Goal: Transaction & Acquisition: Purchase product/service

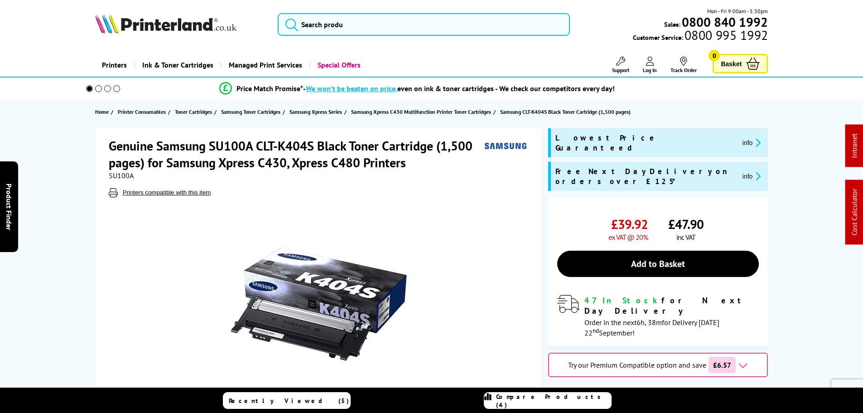
click at [157, 33] on img at bounding box center [165, 24] width 141 height 20
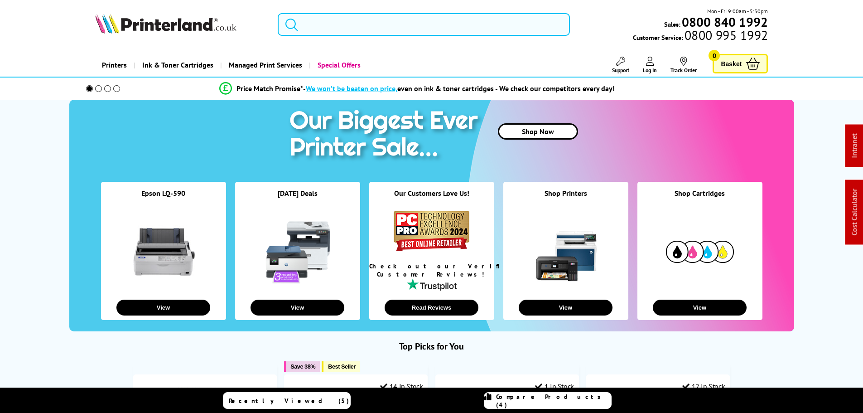
click at [362, 26] on input "search" at bounding box center [424, 24] width 292 height 23
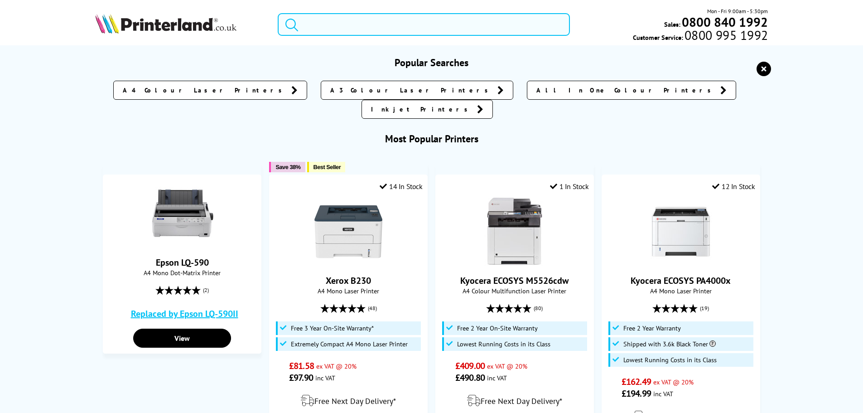
paste input "CLT-K404S"
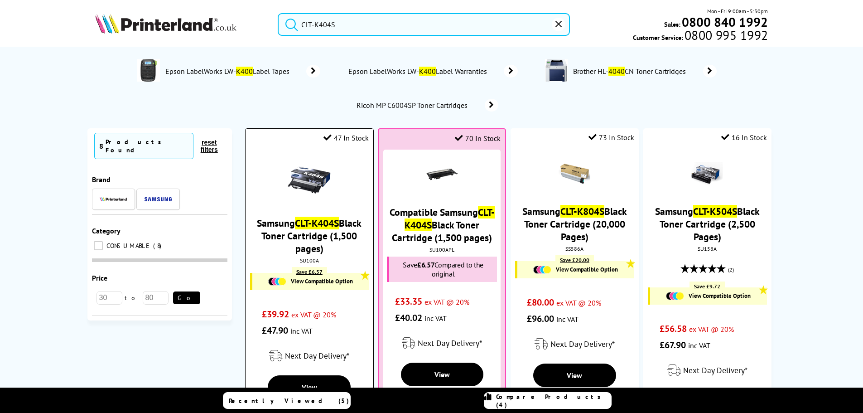
click at [304, 262] on div "SU100A" at bounding box center [309, 260] width 114 height 7
copy div "SU100A"
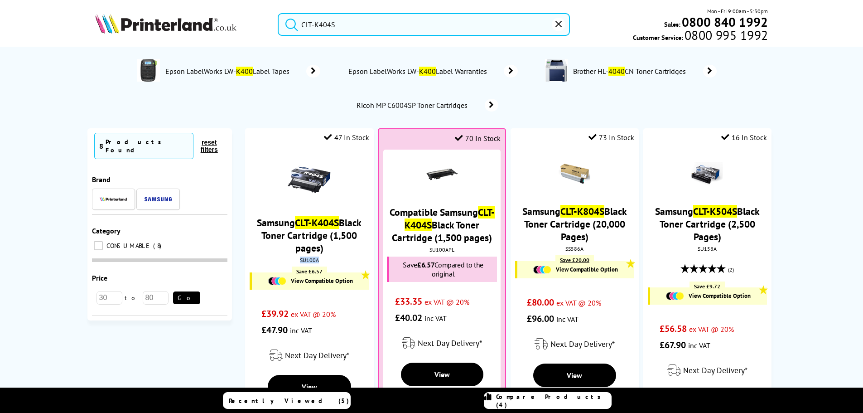
click at [327, 19] on input "CLT-K404S" at bounding box center [424, 24] width 292 height 23
drag, startPoint x: 346, startPoint y: 18, endPoint x: 150, endPoint y: 26, distance: 195.4
click at [179, 18] on div "CLT-K404S Mon - Fri 9:00am - 5:30pm Sales: 0800 840 1992 Customer Service: 0800…" at bounding box center [431, 27] width 725 height 40
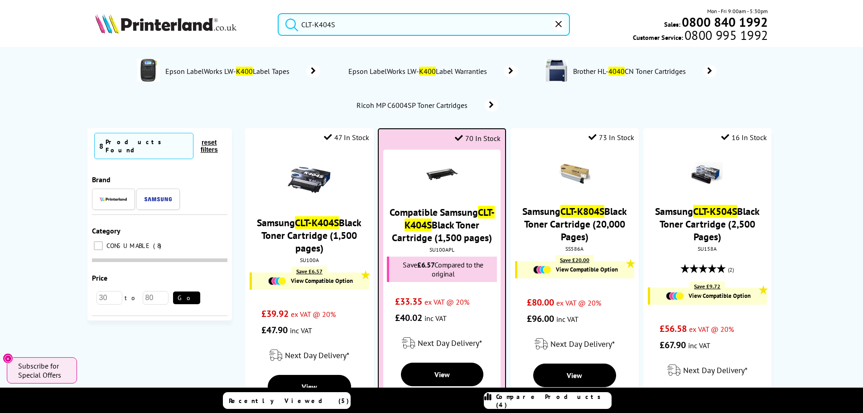
paste input "Y"
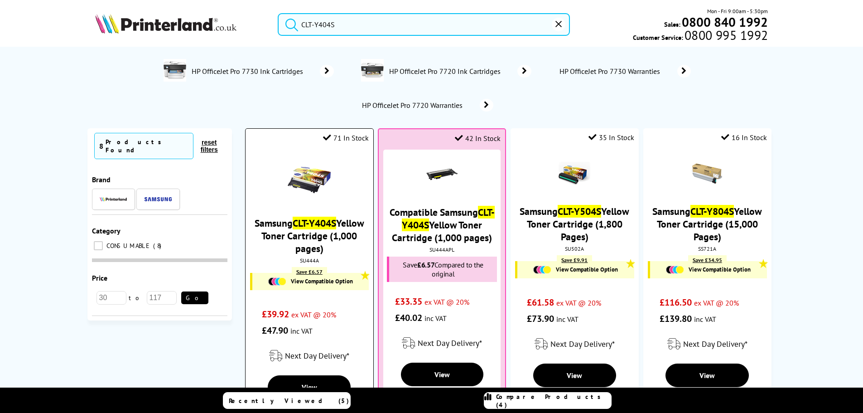
click at [304, 265] on div "Samsung CLT-Y404S Yellow Toner Cartridge (1,000 pages) SU444A Save £6.57 View C…" at bounding box center [309, 243] width 118 height 189
click at [305, 262] on div "SU444A" at bounding box center [309, 260] width 114 height 7
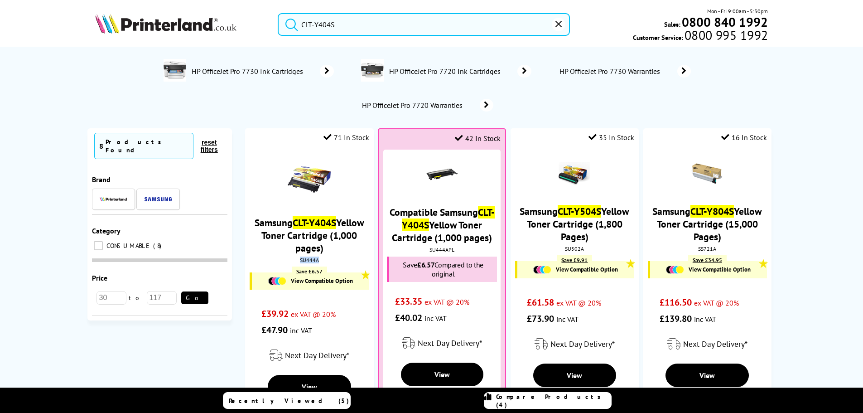
copy div "SU444A"
drag, startPoint x: 359, startPoint y: 20, endPoint x: 388, endPoint y: 20, distance: 29.4
click at [359, 20] on input "CLT-Y404S" at bounding box center [424, 24] width 292 height 23
drag, startPoint x: 264, startPoint y: 19, endPoint x: 160, endPoint y: 18, distance: 103.8
click at [193, 18] on div "CLT-Y404S Mon - Fri 9:00am - 5:30pm Sales: 0800 840 1992 Customer Service: 0800…" at bounding box center [431, 27] width 725 height 40
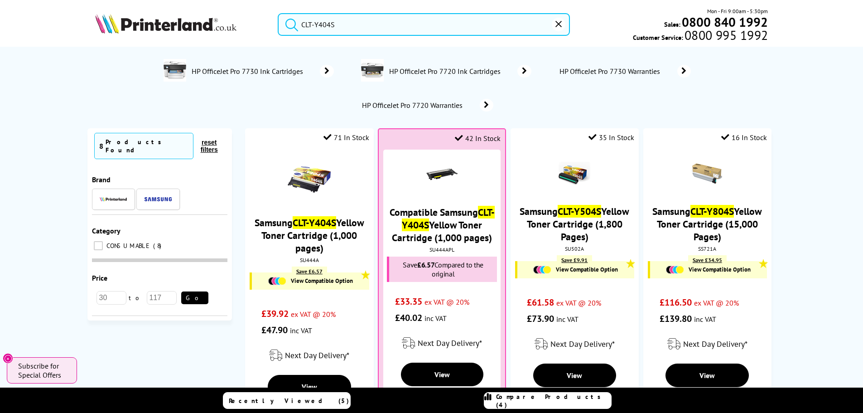
paste input "K808"
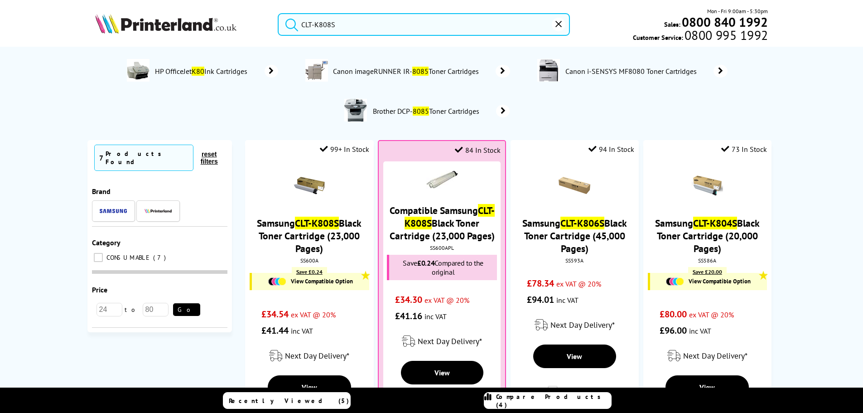
click at [377, 14] on input "CLT-K808S" at bounding box center [424, 24] width 292 height 23
drag, startPoint x: 387, startPoint y: 19, endPoint x: 197, endPoint y: 22, distance: 190.8
click at [229, 19] on div "CLT-K808S Mon - Fri 9:00am - 5:30pm Sales: 0800 840 1992 Customer Service: 0800…" at bounding box center [431, 27] width 725 height 40
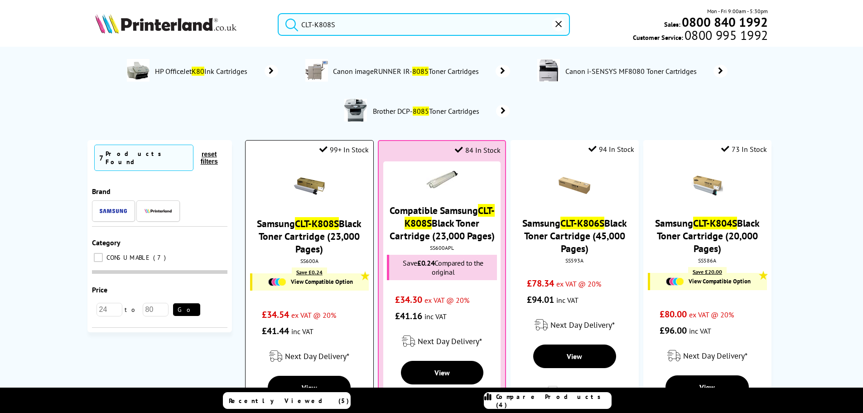
click at [309, 257] on div "SS600A" at bounding box center [309, 260] width 114 height 7
copy div "SS600A"
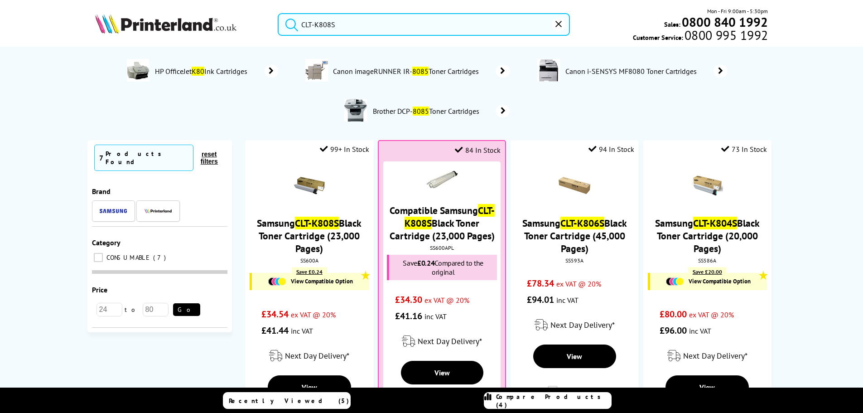
click at [349, 28] on input "CLT-K808S" at bounding box center [424, 24] width 292 height 23
drag, startPoint x: 320, startPoint y: 20, endPoint x: 164, endPoint y: 15, distance: 156.4
click at [236, 15] on div "CLT-K808S Mon - Fri 9:00am - 5:30pm Sales: 0800 840 1992 Customer Service: 0800…" at bounding box center [431, 27] width 725 height 40
paste input "M"
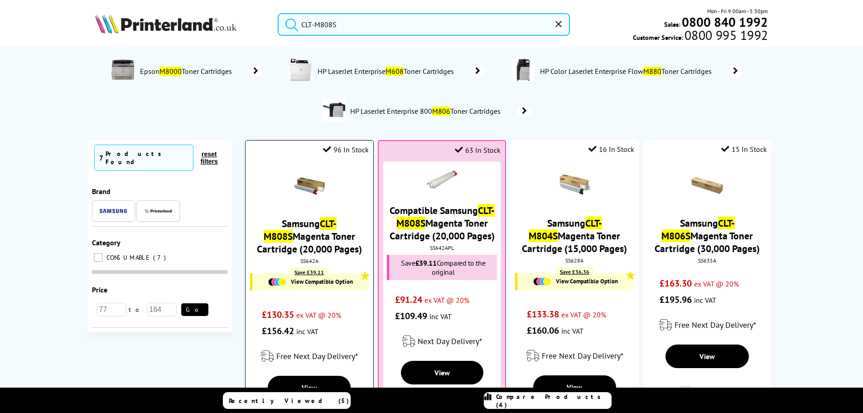
click at [313, 258] on div "SS642A" at bounding box center [309, 260] width 114 height 7
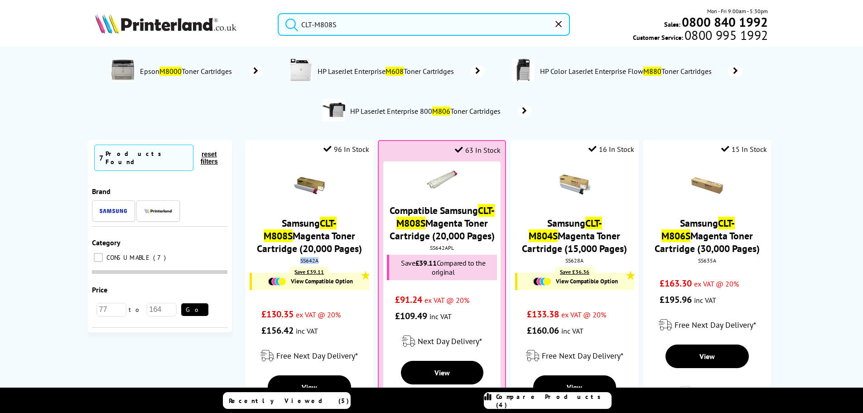
copy div "SS642A"
drag, startPoint x: 332, startPoint y: 20, endPoint x: 395, endPoint y: 19, distance: 63.0
click at [332, 20] on input "CLT-M808S" at bounding box center [424, 24] width 292 height 23
drag, startPoint x: 395, startPoint y: 19, endPoint x: 154, endPoint y: 20, distance: 241.0
click at [191, 12] on div "CLT-M808S Mon - Fri 9:00am - 5:30pm Sales: 0800 840 1992 Customer Service: 0800…" at bounding box center [431, 27] width 725 height 40
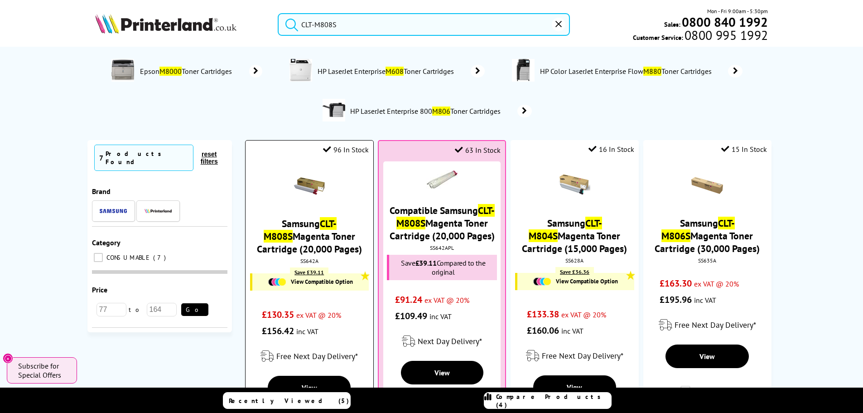
paste input "MLT-D101"
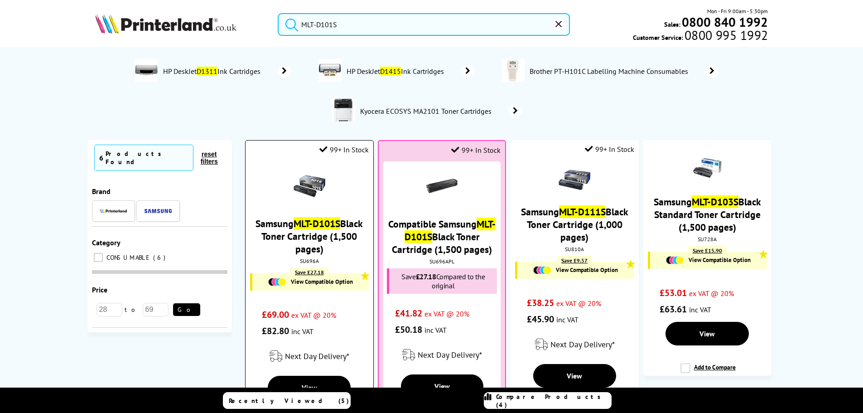
click at [311, 257] on div "SU696A" at bounding box center [309, 260] width 114 height 7
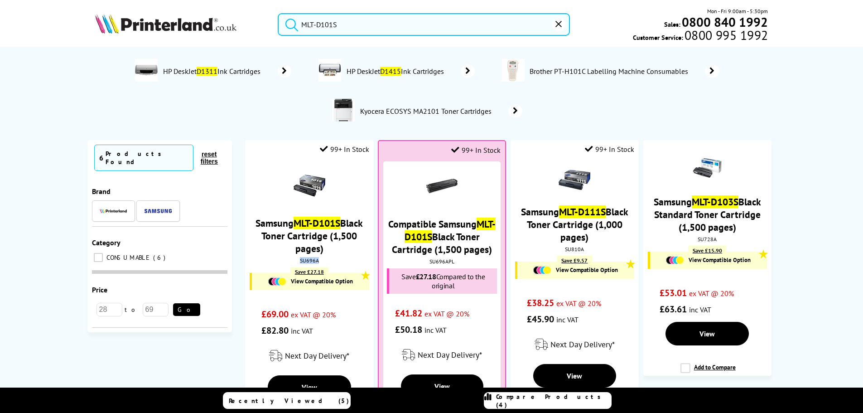
copy div "SU696A"
drag, startPoint x: 368, startPoint y: 15, endPoint x: 385, endPoint y: 139, distance: 124.8
click at [181, 15] on div "MLT-D101S Mon - Fri 9:00am - 5:30pm Sales: 0800 840 1992 Customer Service: 0800…" at bounding box center [431, 27] width 725 height 40
paste input "43"
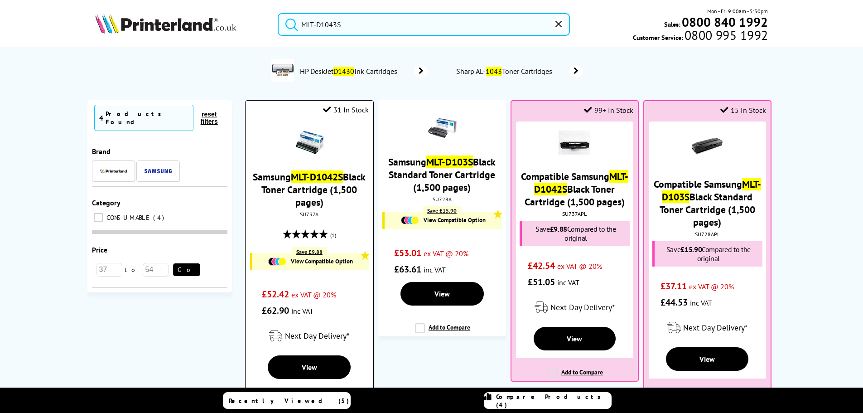
click at [305, 212] on div "SU737A" at bounding box center [309, 214] width 114 height 7
drag, startPoint x: 305, startPoint y: 212, endPoint x: 300, endPoint y: 212, distance: 5.5
click at [305, 212] on div "SU737A" at bounding box center [309, 214] width 114 height 7
copy div "SU737A"
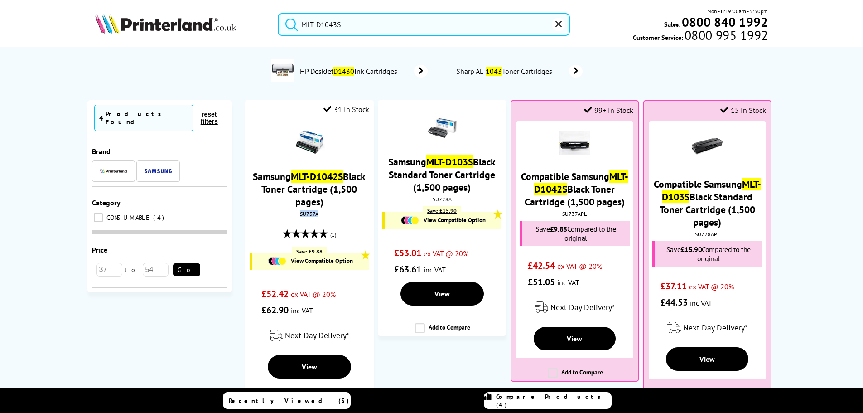
drag, startPoint x: 360, startPoint y: 24, endPoint x: 430, endPoint y: 30, distance: 71.0
click at [360, 24] on input "MLT-D1043S" at bounding box center [424, 24] width 292 height 23
drag, startPoint x: 430, startPoint y: 30, endPoint x: 180, endPoint y: 26, distance: 250.1
click at [220, 30] on div "MLT-D1043S Mon - Fri 9:00am - 5:30pm Sales: 0800 840 1992 Customer Service: 080…" at bounding box center [431, 27] width 725 height 40
paste input "CLT-Y808"
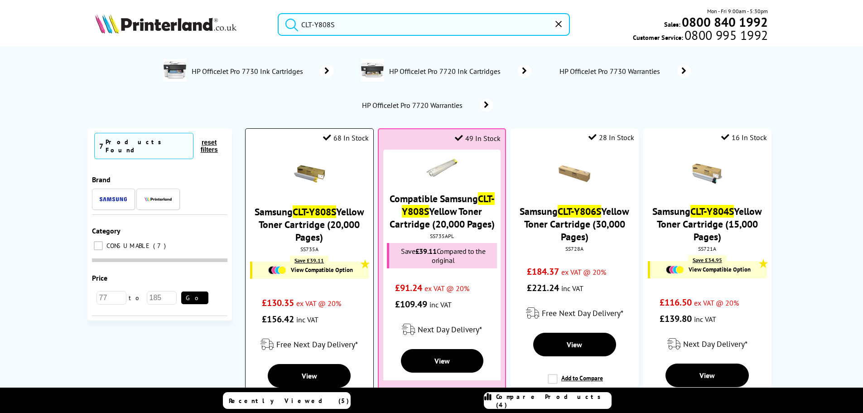
click at [306, 246] on div "SS735A" at bounding box center [309, 249] width 114 height 7
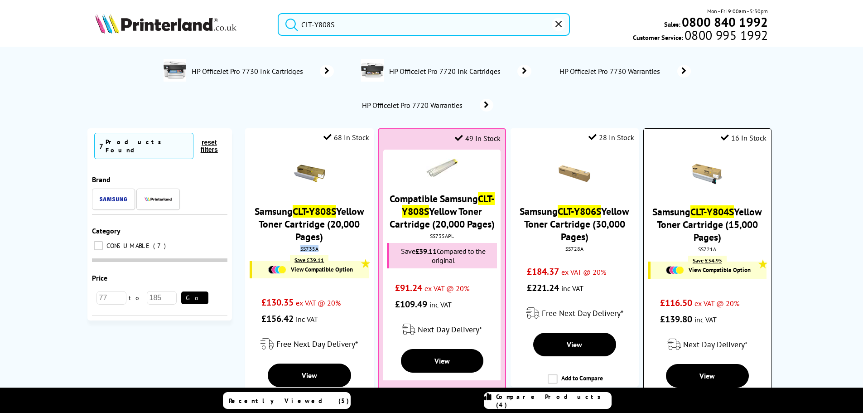
copy div "SS735A"
drag, startPoint x: 369, startPoint y: 20, endPoint x: 193, endPoint y: 3, distance: 177.1
paste input "DCPL2660DWZU1boih"
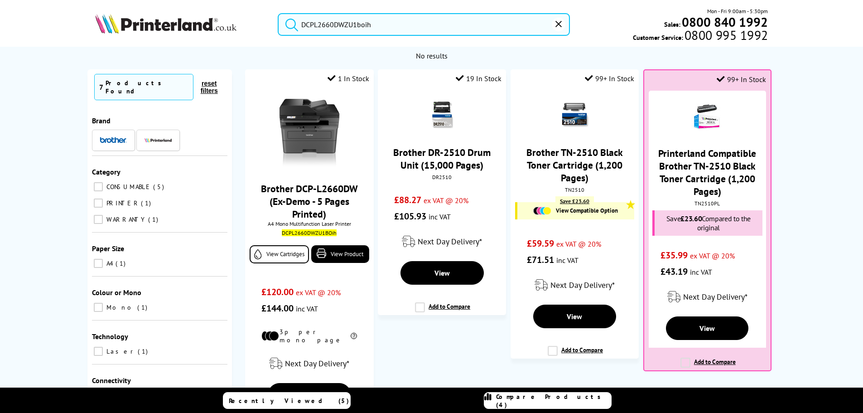
click at [336, 18] on input "DCPL2660DWZU1boih" at bounding box center [424, 24] width 292 height 23
drag, startPoint x: 415, startPoint y: 24, endPoint x: 106, endPoint y: 3, distance: 310.1
click at [137, 10] on div "DCPL2660DWZU1boih Mon - Fri 9:00am - 5:30pm Sales: 0800 840 1992 Customer Servi…" at bounding box center [431, 27] width 725 height 40
paste input "HLL5215DNQK"
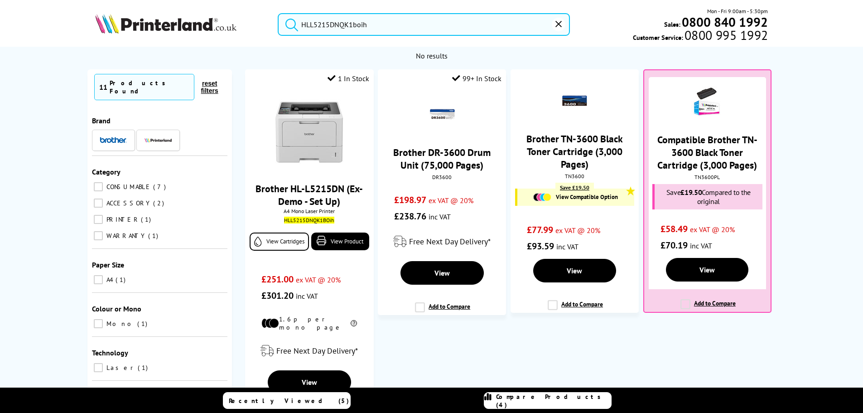
click at [372, 29] on input "HLL5215DNQK1boih" at bounding box center [424, 24] width 292 height 23
drag, startPoint x: 440, startPoint y: 23, endPoint x: 77, endPoint y: -3, distance: 364.7
paste input "5456C013"
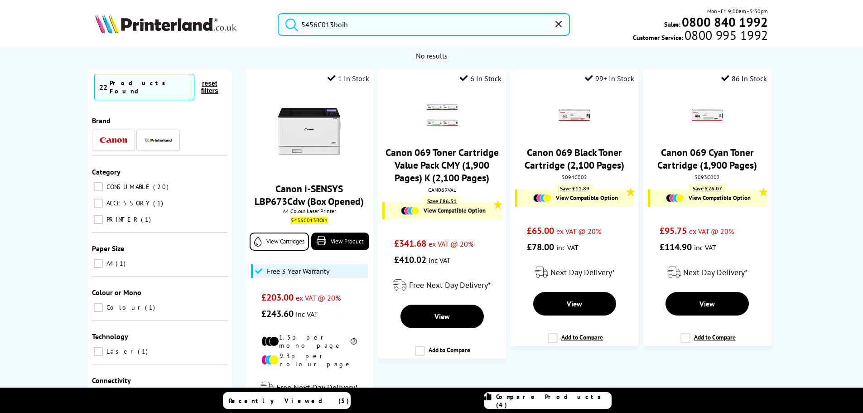
drag, startPoint x: 404, startPoint y: 13, endPoint x: 422, endPoint y: 18, distance: 18.4
click at [404, 13] on div "5456C013boih Mon - Fri 9:00am - 5:30pm Sales: 0800 840 1992 Customer Service: 0…" at bounding box center [431, 27] width 725 height 40
drag, startPoint x: 434, startPoint y: 20, endPoint x: 76, endPoint y: 1, distance: 358.9
click at [76, 1] on header "5456C013boih Mon - Fri 9:00am - 5:30pm Sales: 0800 840 1992 Customer Service: 0…" at bounding box center [431, 38] width 863 height 77
paste input "C11CJ60407CA"
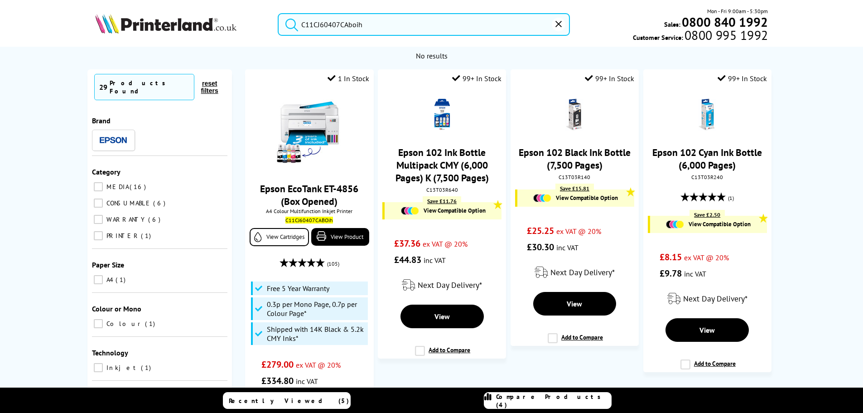
click at [345, 28] on input "C11CJ60407CAboih" at bounding box center [424, 24] width 292 height 23
drag, startPoint x: 418, startPoint y: 27, endPoint x: 94, endPoint y: 0, distance: 325.5
click at [94, 0] on header "C11CJ60407CAboih Mon - Fri 9:00am - 5:30pm Sales: 0800 840 1992 Customer Servic…" at bounding box center [431, 38] width 863 height 77
paste input "H67401"
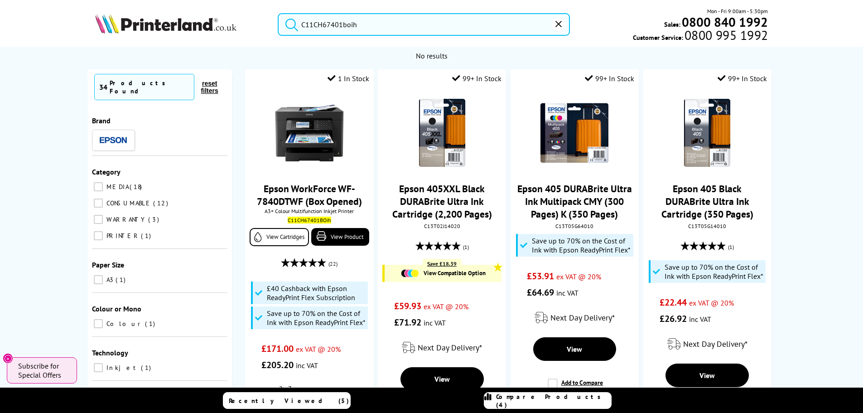
click at [352, 15] on input "C11CH67401boih" at bounding box center [424, 24] width 292 height 23
drag, startPoint x: 406, startPoint y: 23, endPoint x: 65, endPoint y: 21, distance: 341.2
click at [81, 20] on div "C11CH67401boih Mon - Fri 9:00am - 5:30pm Sales: 0800 840 1992 Customer Service:…" at bounding box center [431, 27] width 725 height 40
paste input "2Z605F"
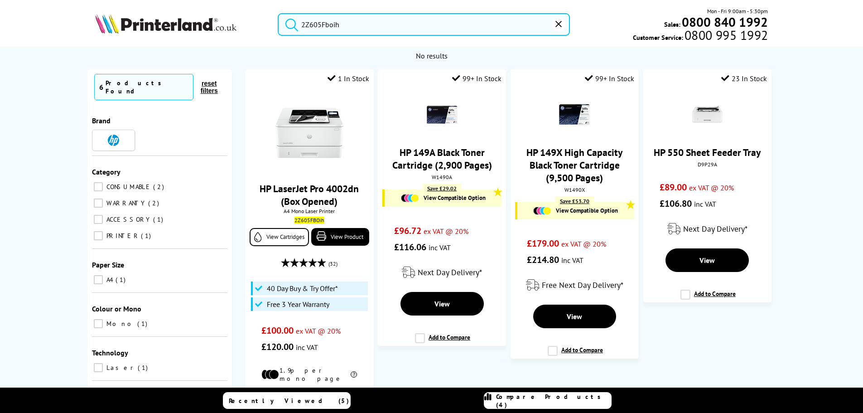
click at [378, 11] on div "2Z605Fboih Mon - Fri 9:00am - 5:30pm Sales: 0800 840 1992 Customer Service: 080…" at bounding box center [431, 27] width 725 height 40
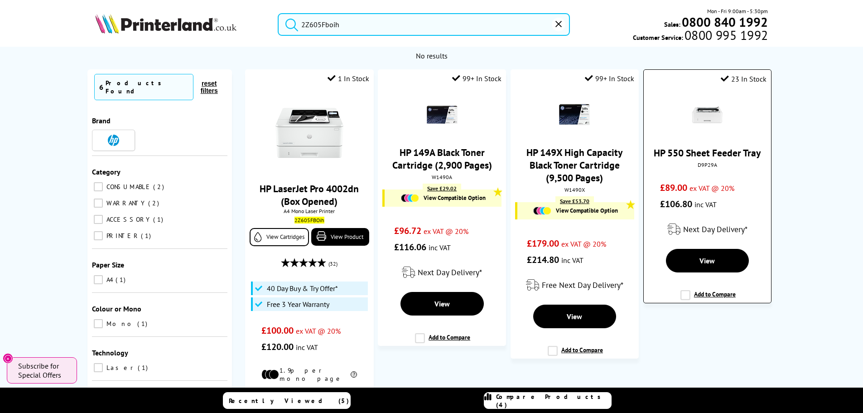
drag, startPoint x: 171, startPoint y: -6, endPoint x: 670, endPoint y: 72, distance: 505.5
paste input "537P6B"
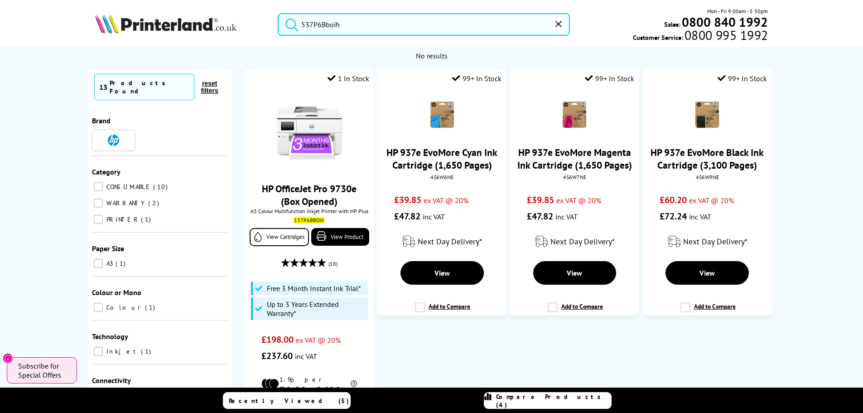
drag, startPoint x: 357, startPoint y: 18, endPoint x: 442, endPoint y: 23, distance: 84.9
click at [358, 18] on input "537P6Bboih" at bounding box center [424, 24] width 292 height 23
drag, startPoint x: 442, startPoint y: 23, endPoint x: 121, endPoint y: -6, distance: 322.1
paste input "29S0013"
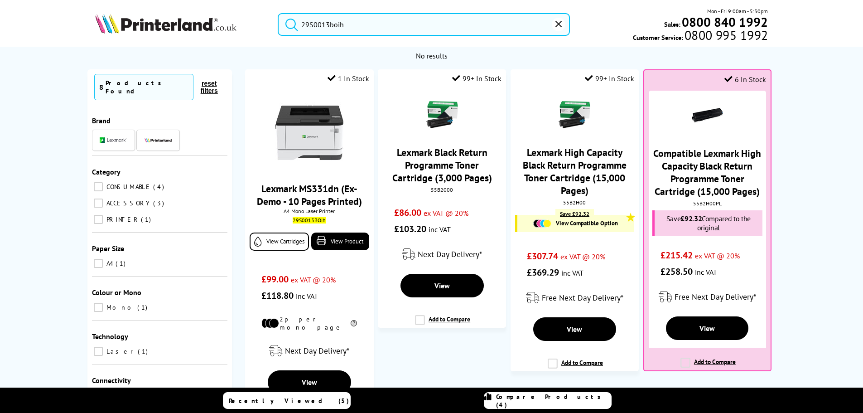
type input "29S0013boih"
